Goal: Task Accomplishment & Management: Use online tool/utility

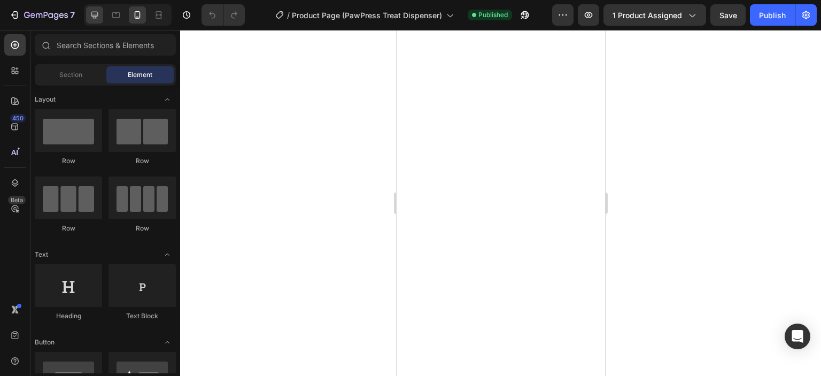
click at [91, 18] on icon at bounding box center [94, 15] width 11 height 11
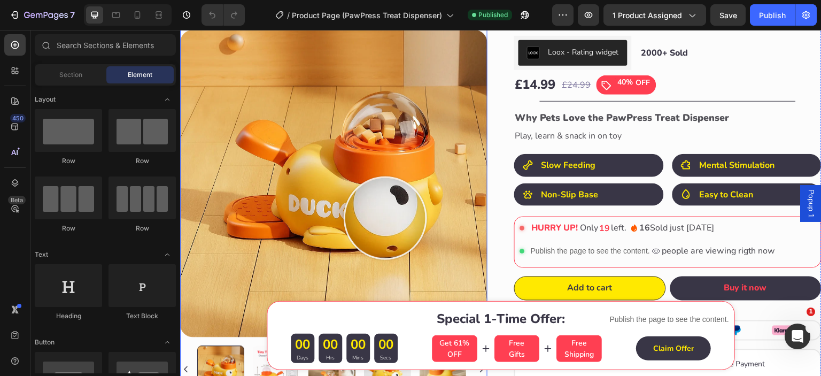
click at [384, 219] on img at bounding box center [333, 183] width 307 height 307
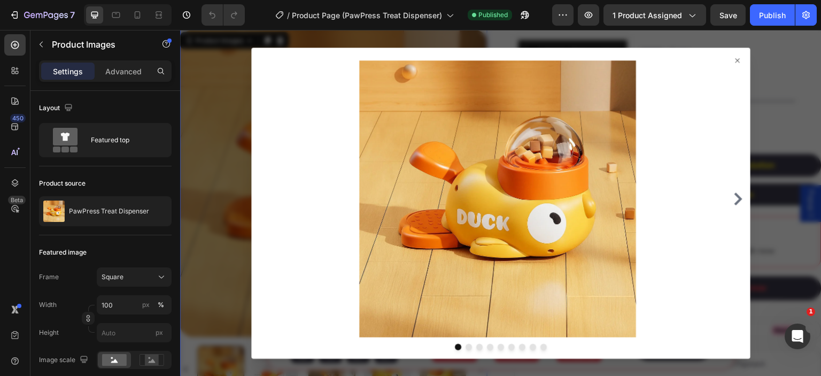
click at [733, 61] on icon at bounding box center [737, 60] width 9 height 9
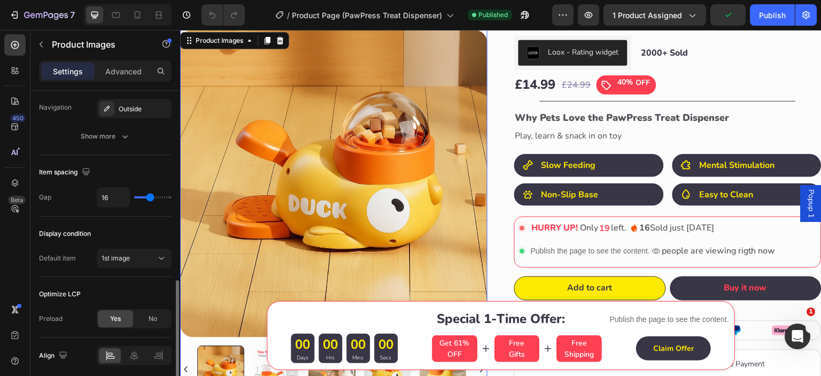
scroll to position [573, 0]
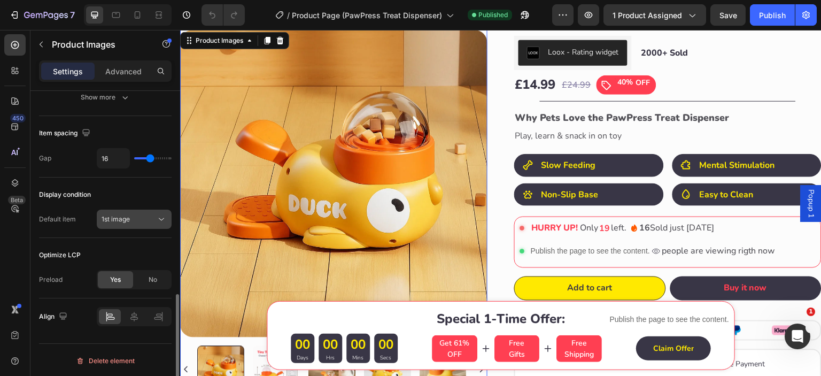
click at [145, 214] on div "1st image" at bounding box center [129, 219] width 55 height 10
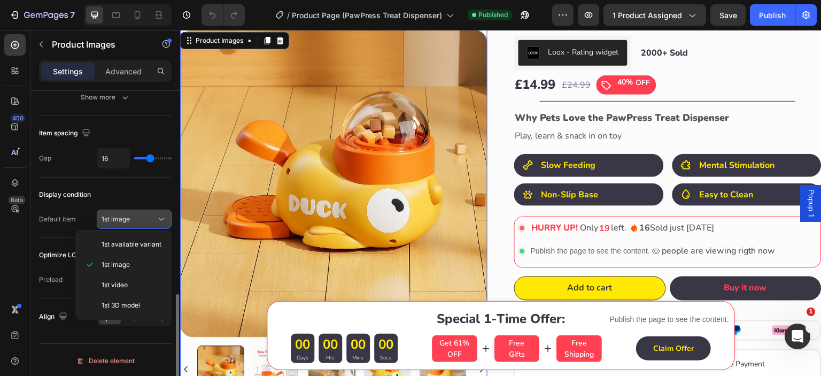
click at [145, 214] on div "1st image" at bounding box center [129, 219] width 55 height 10
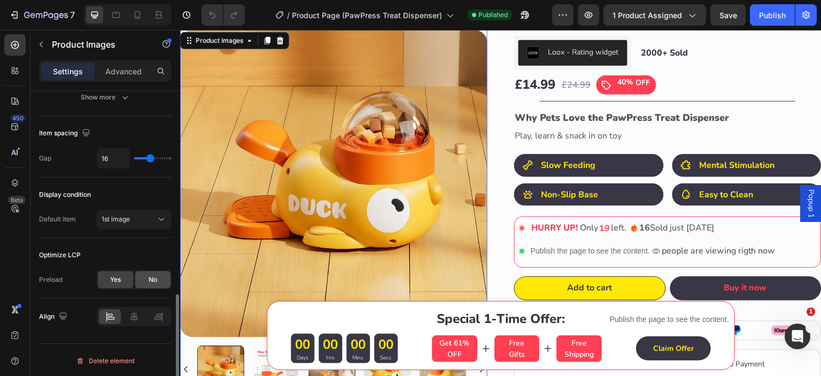
click at [152, 284] on div "No" at bounding box center [152, 279] width 35 height 17
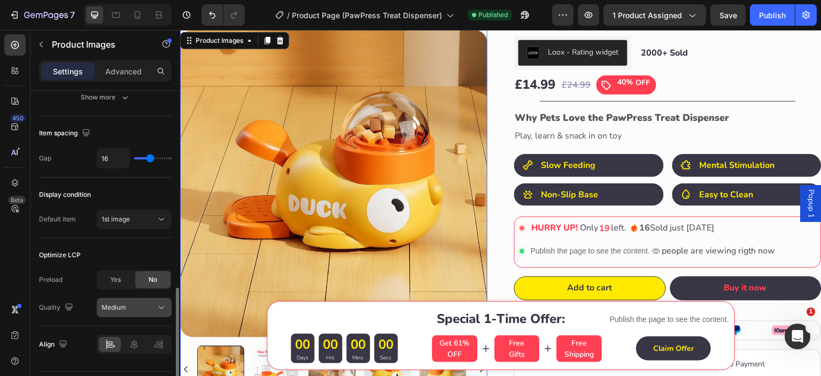
click at [139, 308] on div "Medium" at bounding box center [129, 308] width 55 height 10
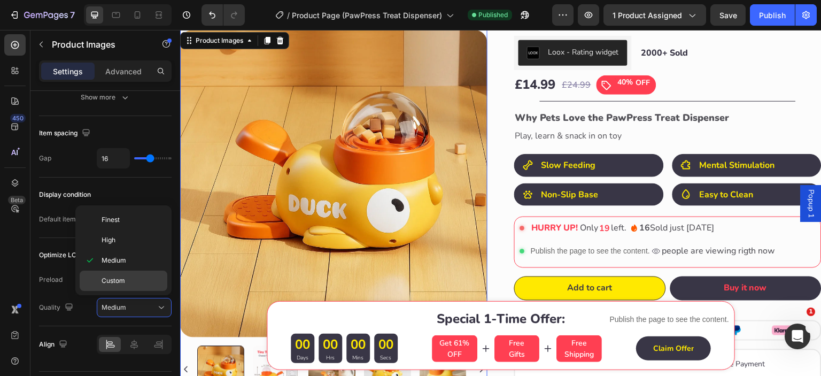
click at [121, 280] on span "Custom" at bounding box center [114, 281] width 24 height 10
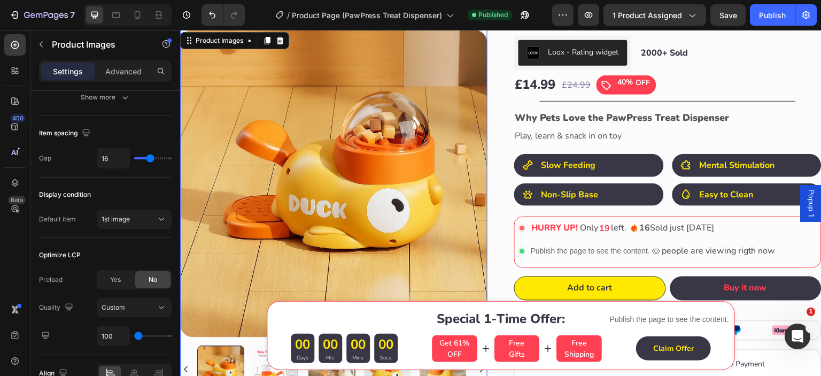
scroll to position [629, 0]
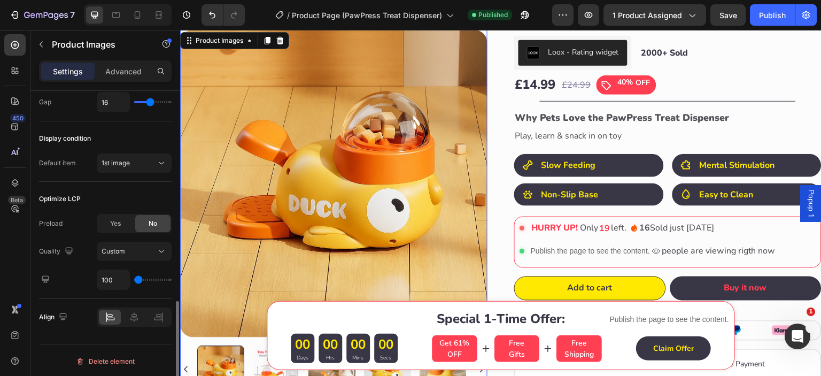
type input "300"
type input "350"
type input "400"
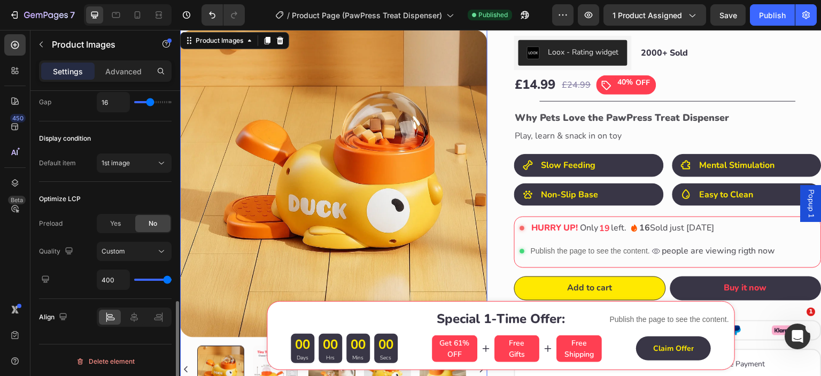
drag, startPoint x: 141, startPoint y: 278, endPoint x: 167, endPoint y: 277, distance: 25.7
type input "400"
click at [167, 279] on input "range" at bounding box center [152, 280] width 37 height 2
type input "100"
drag, startPoint x: 167, startPoint y: 277, endPoint x: 123, endPoint y: 278, distance: 43.3
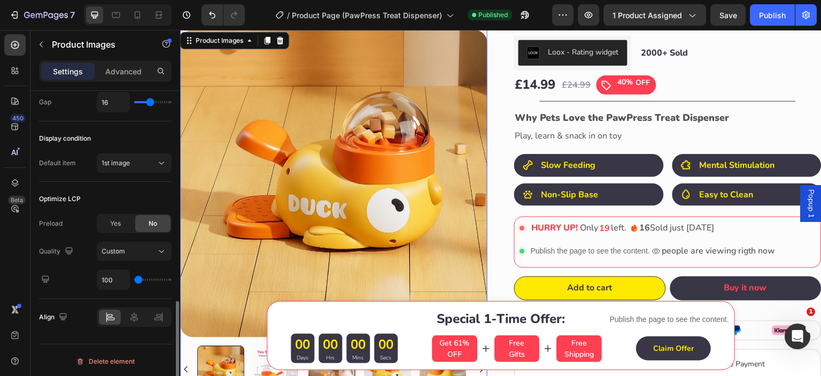
type input "100"
click at [134, 279] on input "range" at bounding box center [152, 280] width 37 height 2
type input "400"
drag, startPoint x: 141, startPoint y: 277, endPoint x: 2, endPoint y: 245, distance: 143.2
type input "400"
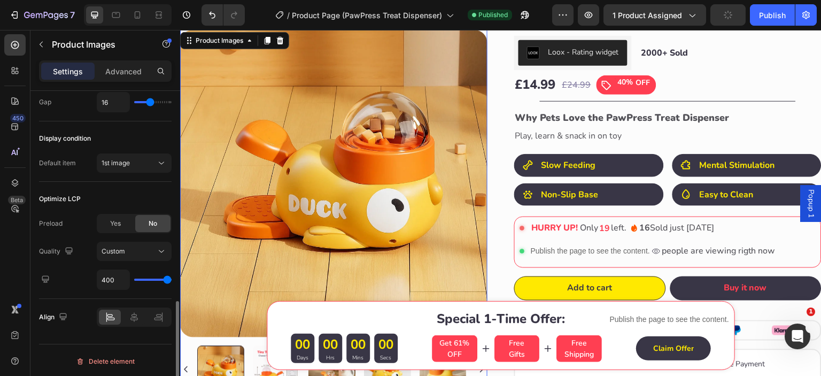
click at [172, 279] on input "range" at bounding box center [152, 280] width 37 height 2
type input "250"
type input "100"
drag, startPoint x: 167, startPoint y: 277, endPoint x: 126, endPoint y: 277, distance: 40.6
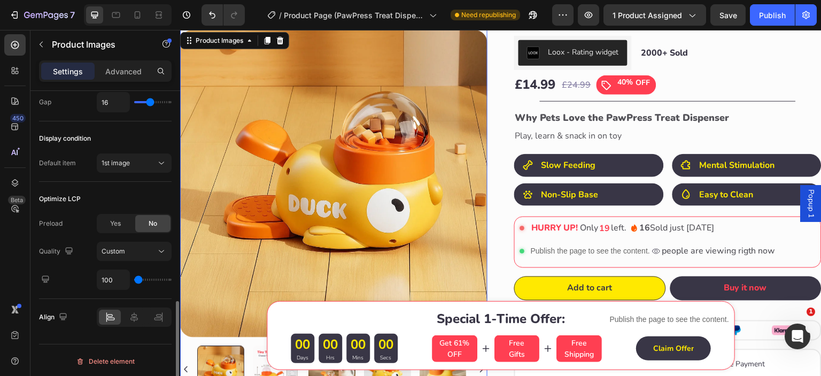
type input "100"
click at [134, 279] on input "range" at bounding box center [152, 280] width 37 height 2
click at [141, 246] on div "Custom" at bounding box center [129, 251] width 55 height 10
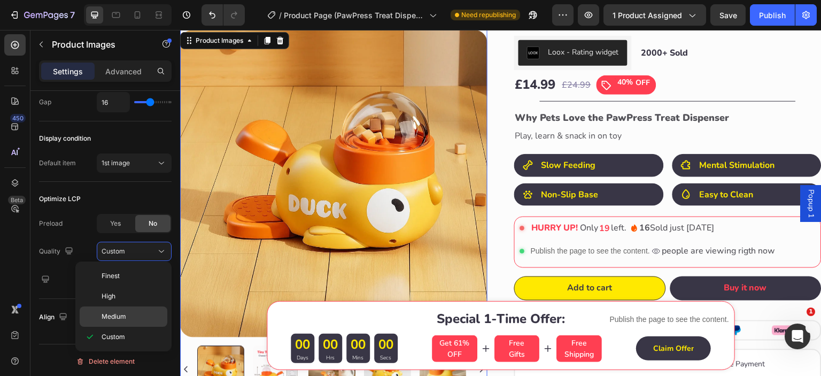
click at [121, 315] on span "Medium" at bounding box center [114, 317] width 25 height 10
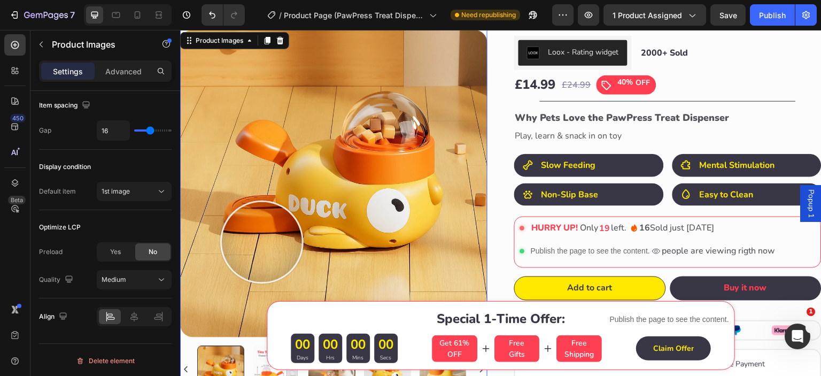
scroll to position [267, 0]
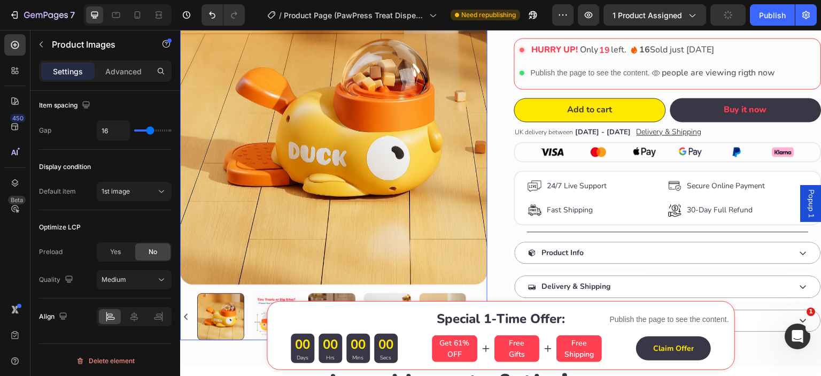
click at [256, 311] on img at bounding box center [276, 316] width 47 height 47
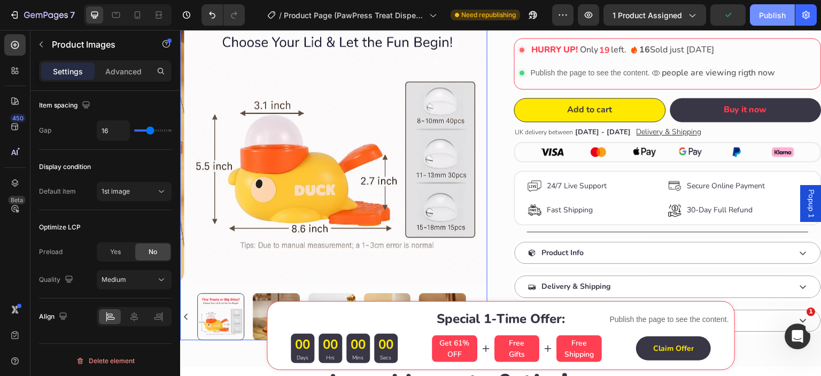
click at [770, 12] on div "Publish" at bounding box center [772, 15] width 27 height 11
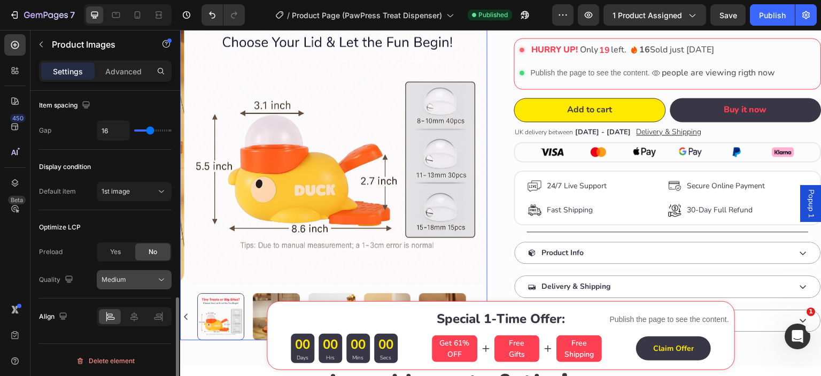
click at [123, 281] on span "Medium" at bounding box center [114, 279] width 25 height 8
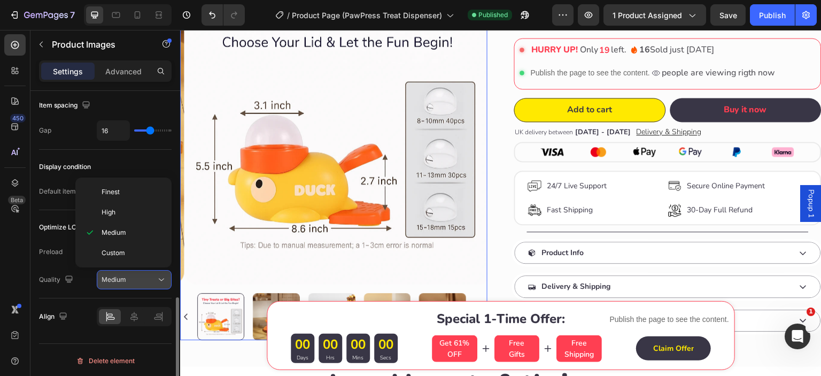
click at [123, 281] on span "Medium" at bounding box center [114, 279] width 25 height 8
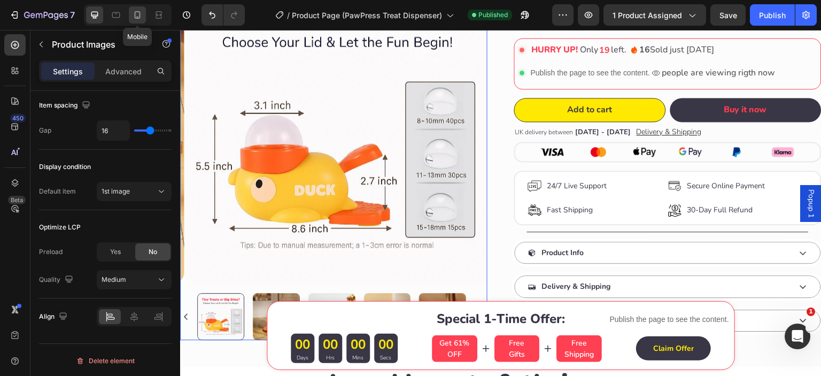
click at [136, 17] on icon at bounding box center [137, 15] width 11 height 11
type input "15"
type input "8"
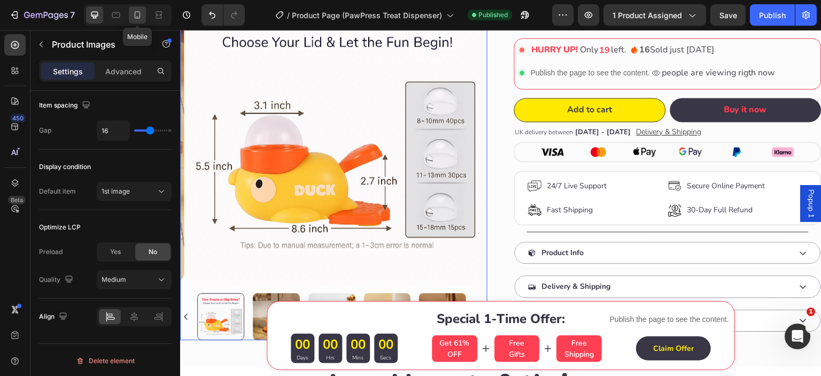
type input "8"
